Goal: Task Accomplishment & Management: Use online tool/utility

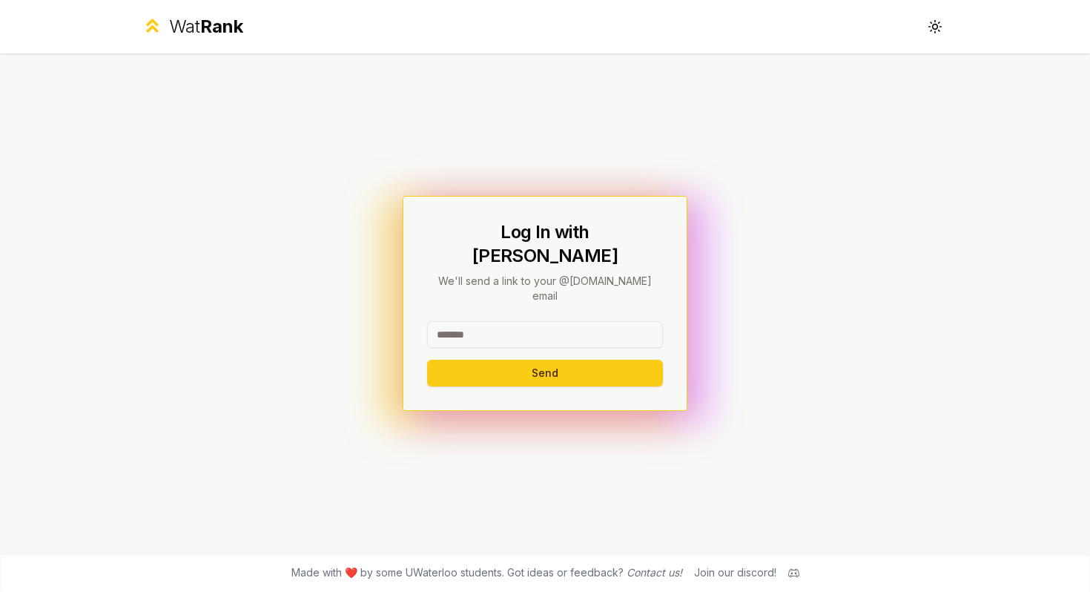
click at [509, 321] on input at bounding box center [545, 334] width 236 height 27
click at [544, 360] on button "Send" at bounding box center [545, 373] width 236 height 27
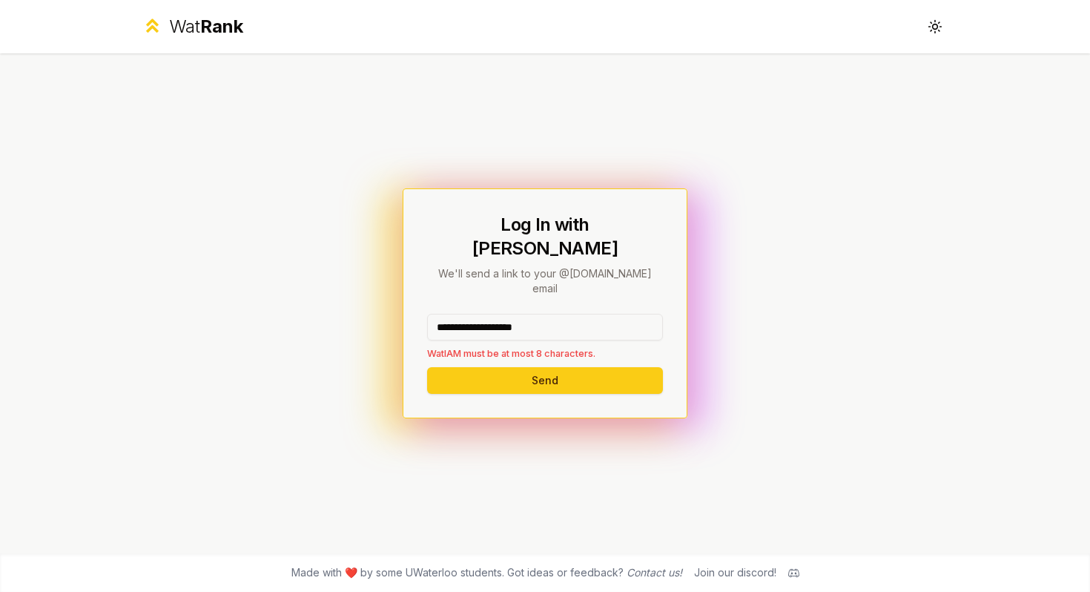
drag, startPoint x: 576, startPoint y: 306, endPoint x: 212, endPoint y: 316, distance: 364.3
click at [212, 316] on div "**********" at bounding box center [545, 303] width 854 height 500
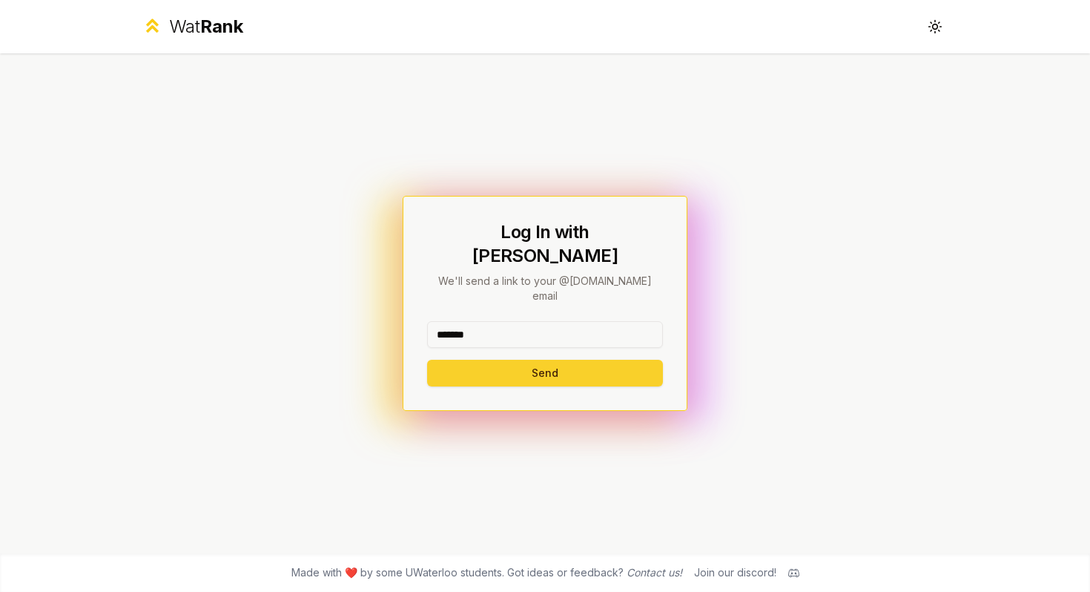
type input "*******"
click at [478, 360] on button "Send" at bounding box center [545, 373] width 236 height 27
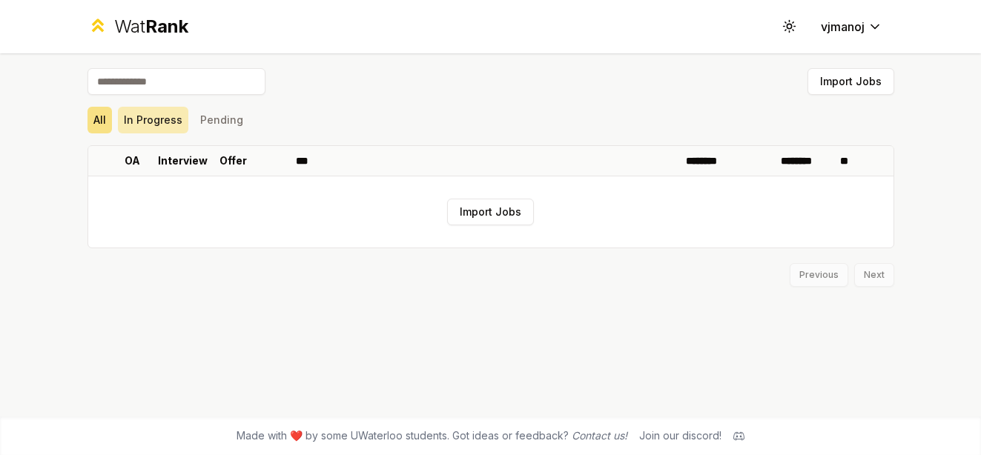
click at [142, 116] on button "In Progress" at bounding box center [153, 120] width 70 height 27
click at [96, 112] on button "All" at bounding box center [100, 120] width 24 height 27
click at [158, 88] on input at bounding box center [177, 81] width 178 height 27
type input "*"
click at [156, 93] on input "*" at bounding box center [177, 81] width 178 height 27
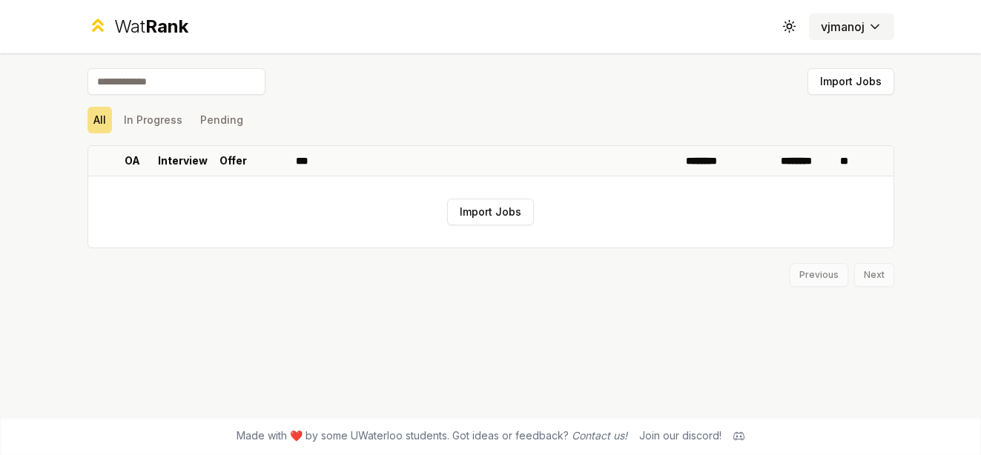
click at [861, 33] on html "Wat Rank Toggle theme vjmanoj Import Jobs All In Progress Pending OA Interview …" at bounding box center [490, 227] width 981 height 455
click at [231, 109] on html "Wat Rank Toggle theme vjmanoj Import Jobs All In Progress Pending OA Interview …" at bounding box center [490, 227] width 981 height 455
click at [140, 123] on button "In Progress" at bounding box center [153, 120] width 70 height 27
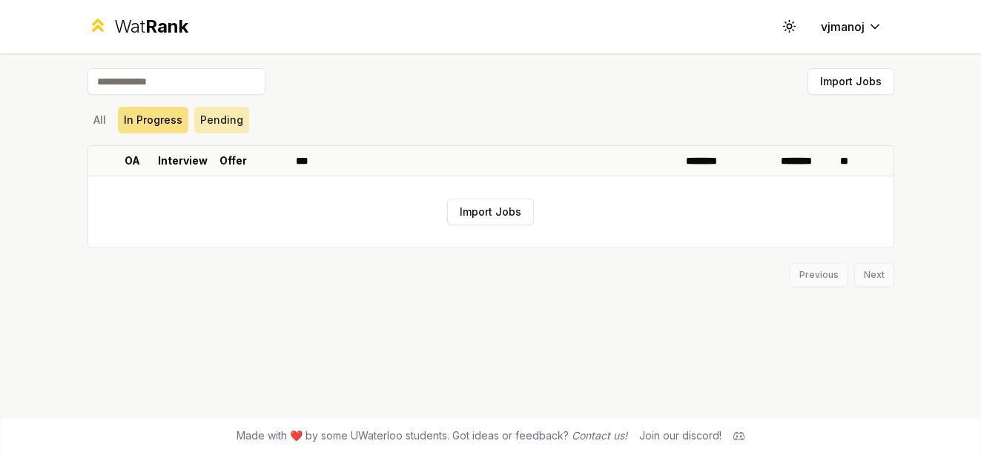
click at [237, 123] on button "Pending" at bounding box center [221, 120] width 55 height 27
click at [96, 117] on button "All" at bounding box center [100, 120] width 24 height 27
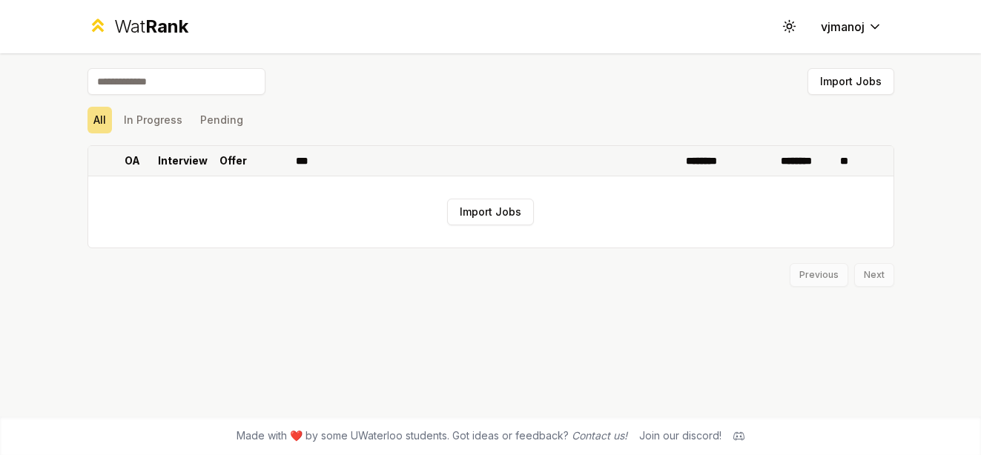
click at [142, 153] on th "OA" at bounding box center [133, 161] width 42 height 30
click at [136, 170] on th "OA" at bounding box center [133, 161] width 42 height 30
click at [136, 163] on icon at bounding box center [142, 161] width 12 height 18
click at [190, 163] on p "Interview" at bounding box center [183, 161] width 50 height 15
click at [190, 163] on p "Interview" at bounding box center [176, 161] width 50 height 15
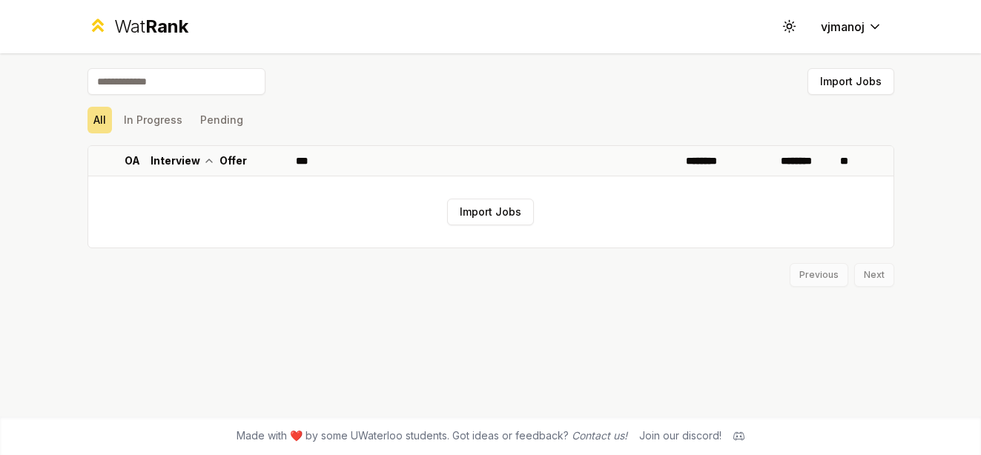
click at [201, 84] on input at bounding box center [177, 81] width 178 height 27
type input "**"
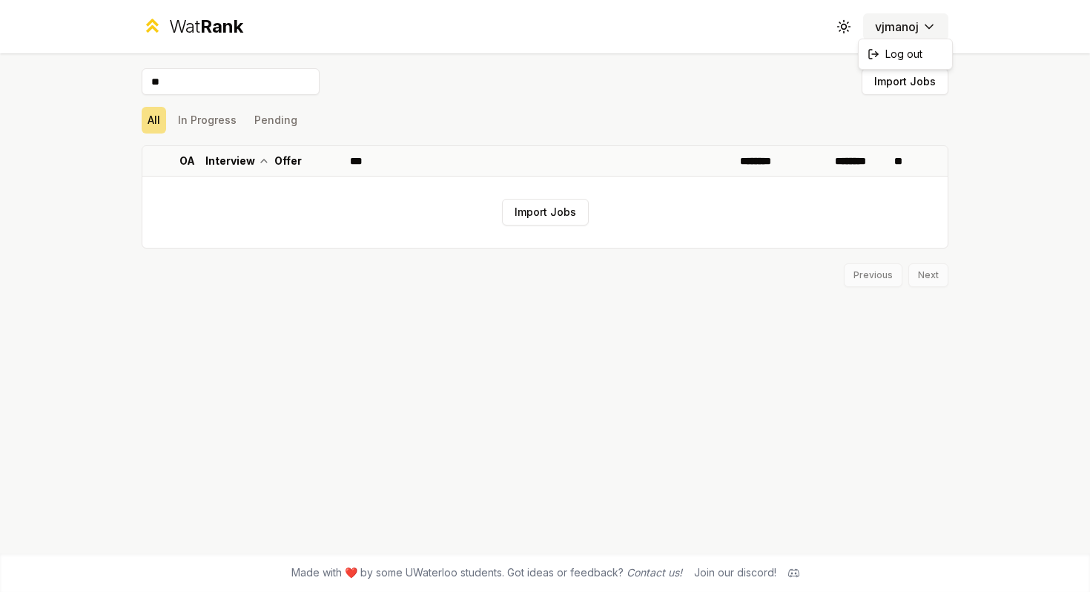
click at [907, 30] on html "Wat Rank Toggle theme vjmanoj ** Import Jobs All In Progress Pending OA Intervi…" at bounding box center [545, 296] width 1090 height 592
click at [841, 19] on html "Wat Rank Toggle theme vjmanoj ** Import Jobs All In Progress Pending OA Intervi…" at bounding box center [545, 296] width 1090 height 592
click at [220, 33] on span "Rank" at bounding box center [221, 27] width 43 height 22
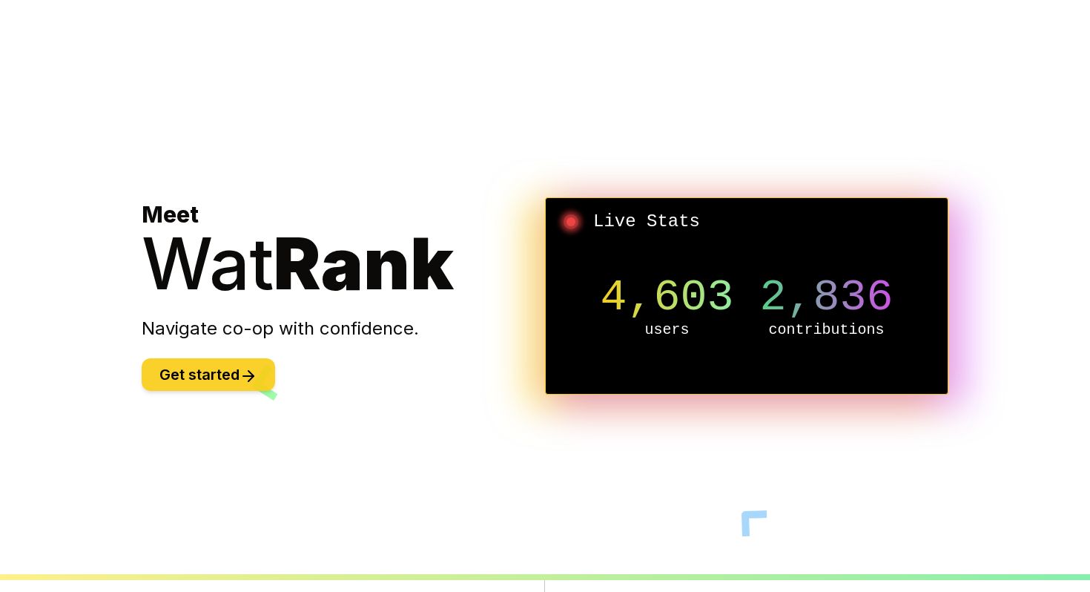
click at [217, 364] on button "Get started" at bounding box center [208, 374] width 133 height 33
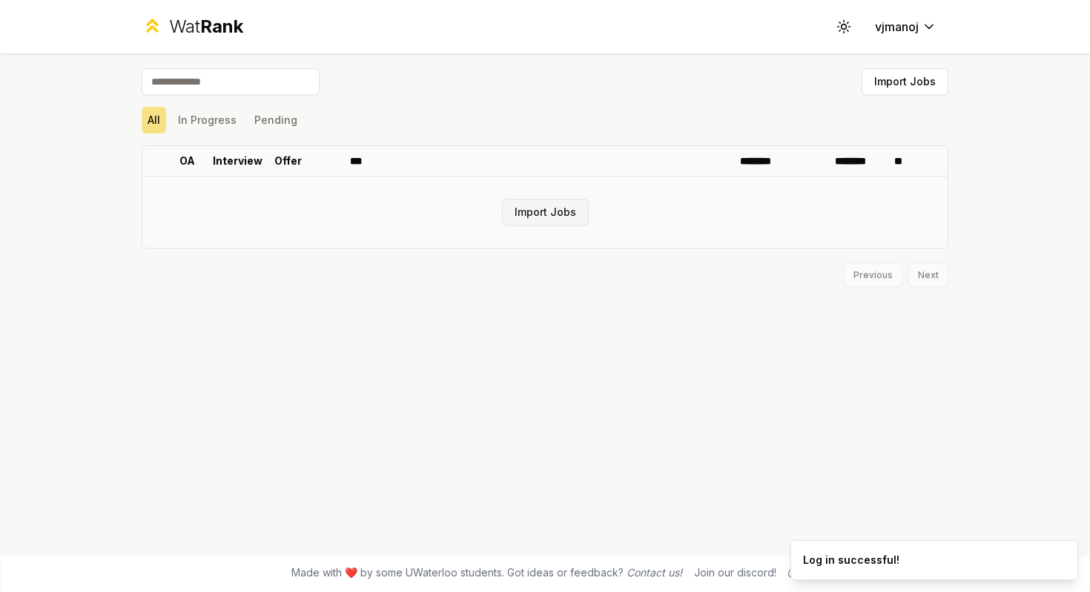
click at [546, 218] on button "Import Jobs" at bounding box center [545, 212] width 87 height 27
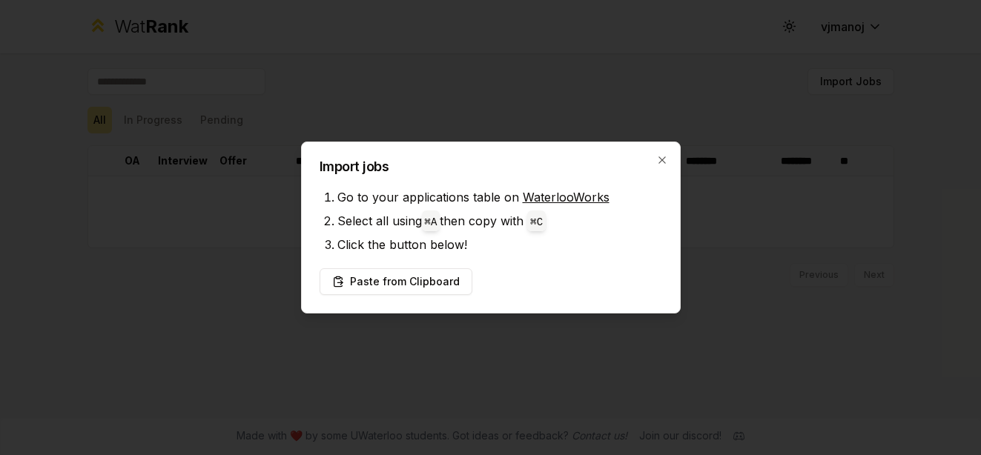
click at [564, 199] on link "WaterlooWorks" at bounding box center [566, 197] width 87 height 15
click at [418, 277] on button "Paste from Clipboard" at bounding box center [396, 281] width 153 height 27
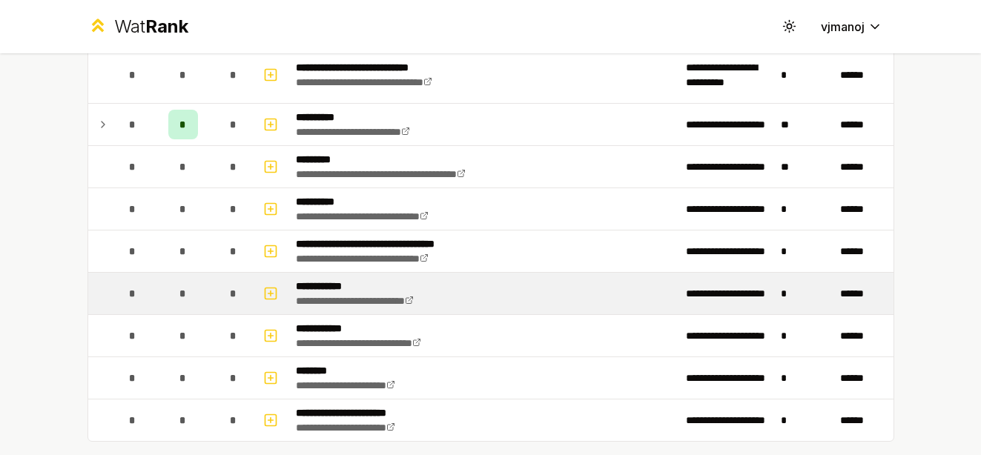
scroll to position [1737, 0]
